Goal: Information Seeking & Learning: Compare options

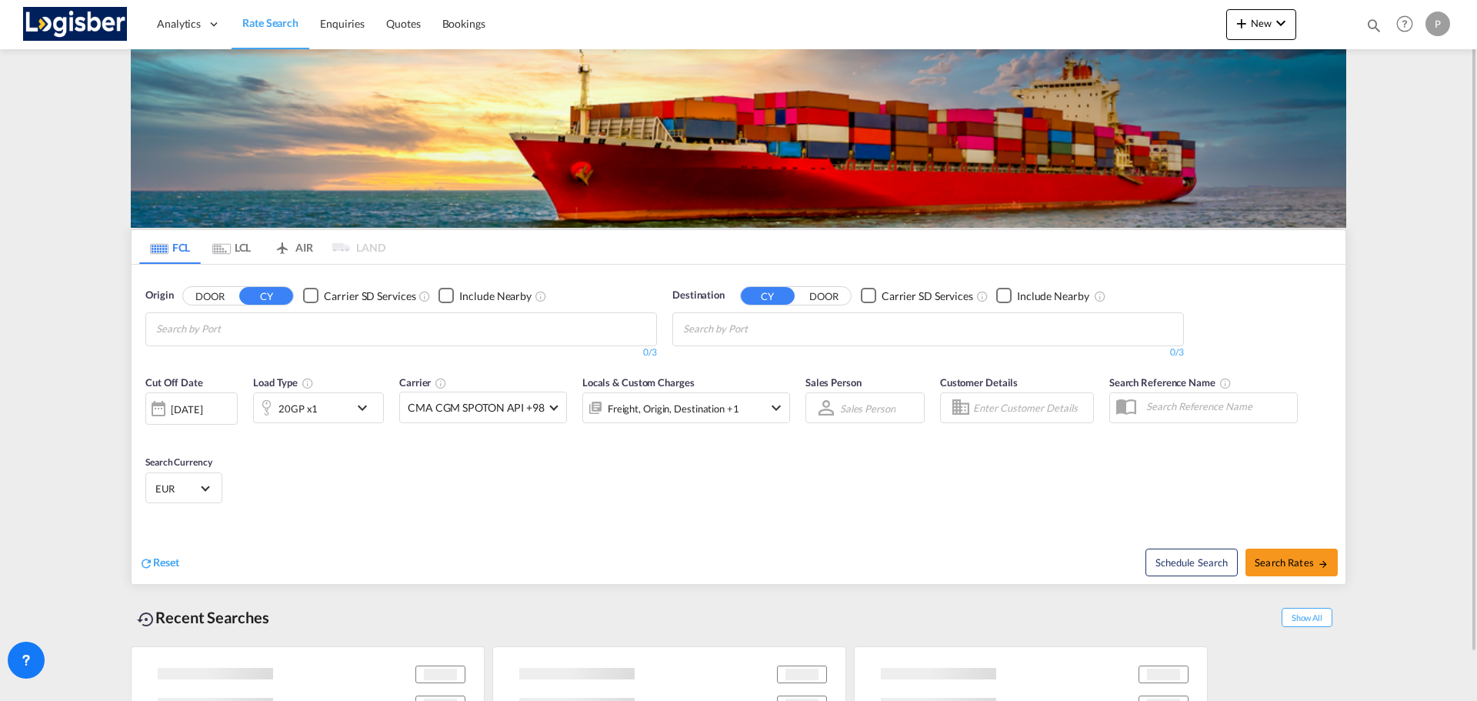
click at [544, 330] on md-chips at bounding box center [401, 329] width 510 height 32
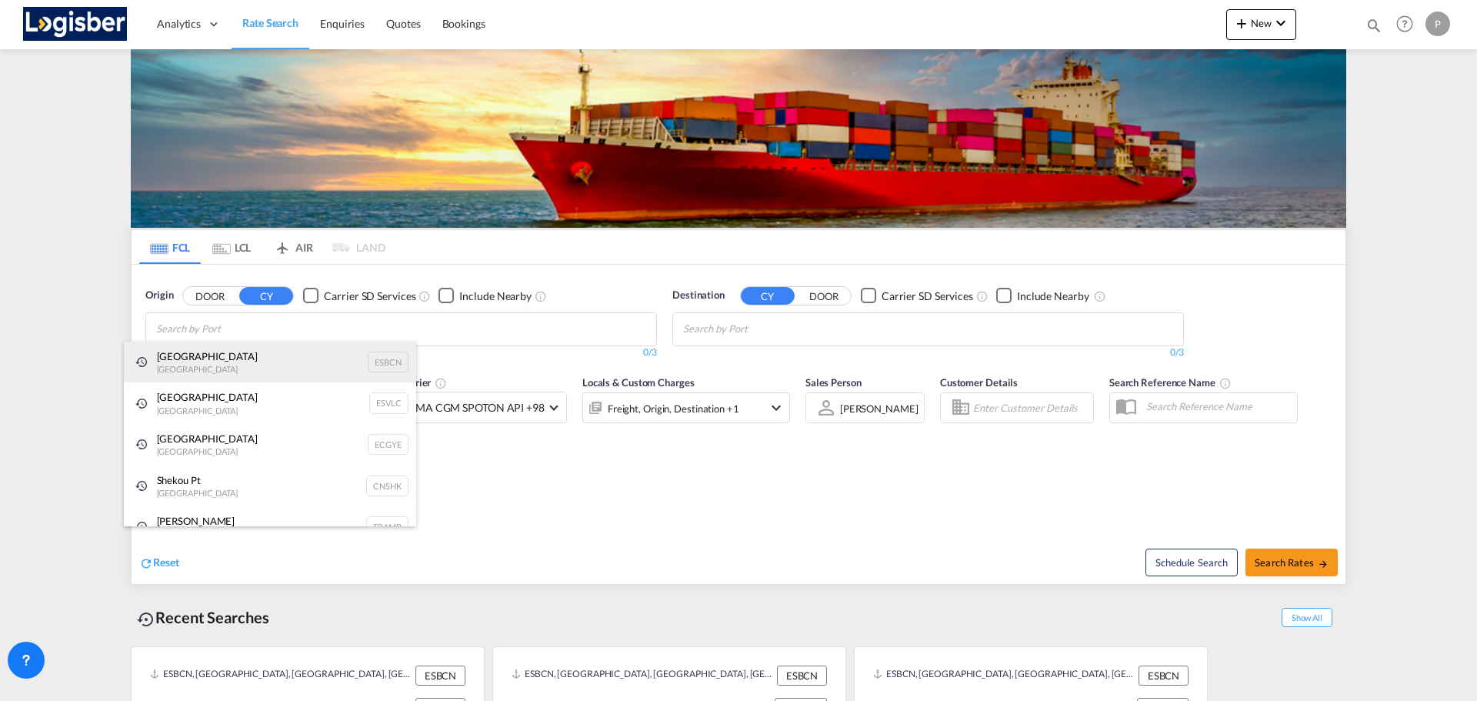
click at [202, 363] on div "Barcelona Spain ESBCN" at bounding box center [270, 363] width 292 height 42
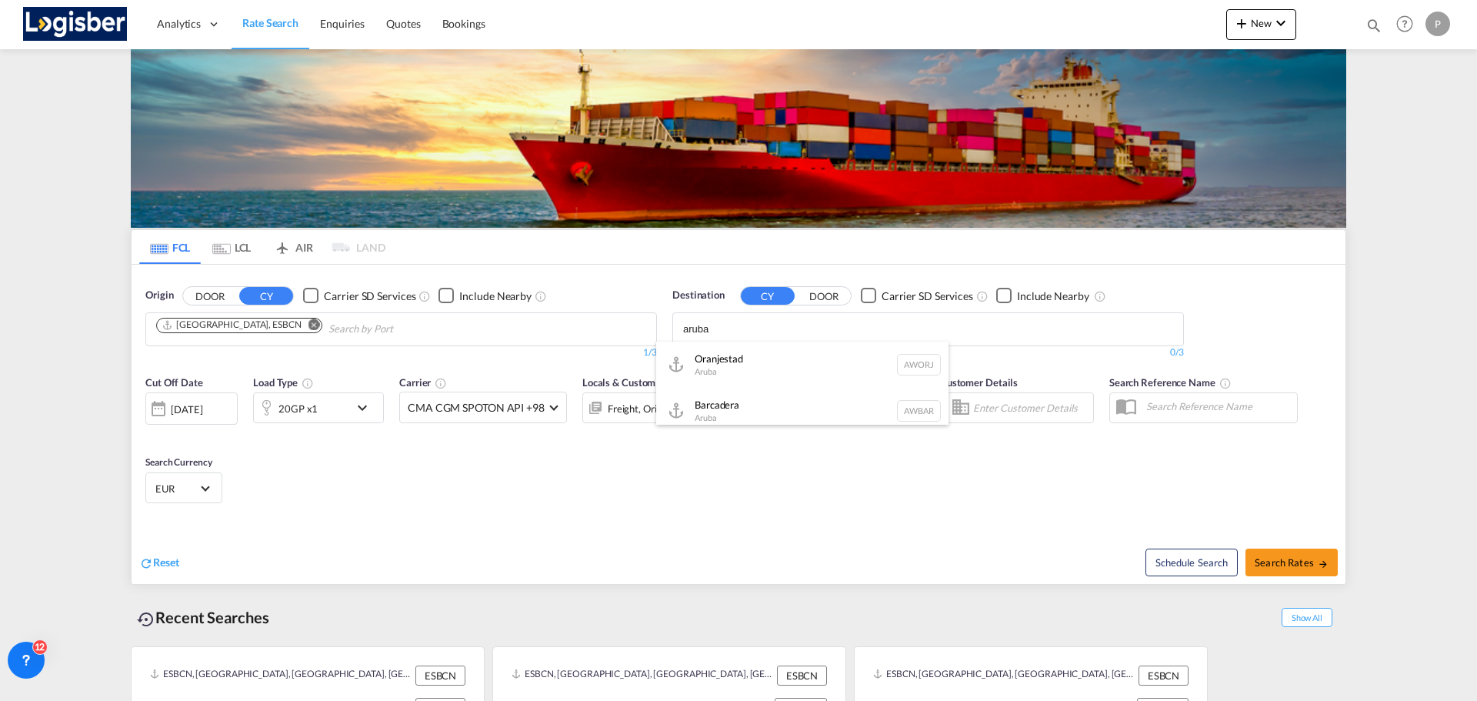
type input "aruba"
click at [755, 370] on div "Oranjestad Aruba AWORJ" at bounding box center [802, 365] width 292 height 46
click at [1300, 558] on span "Search Rates" at bounding box center [1292, 562] width 74 height 12
type input "ESBCN to AWORJ / [DATE]"
